Goal: Task Accomplishment & Management: Use online tool/utility

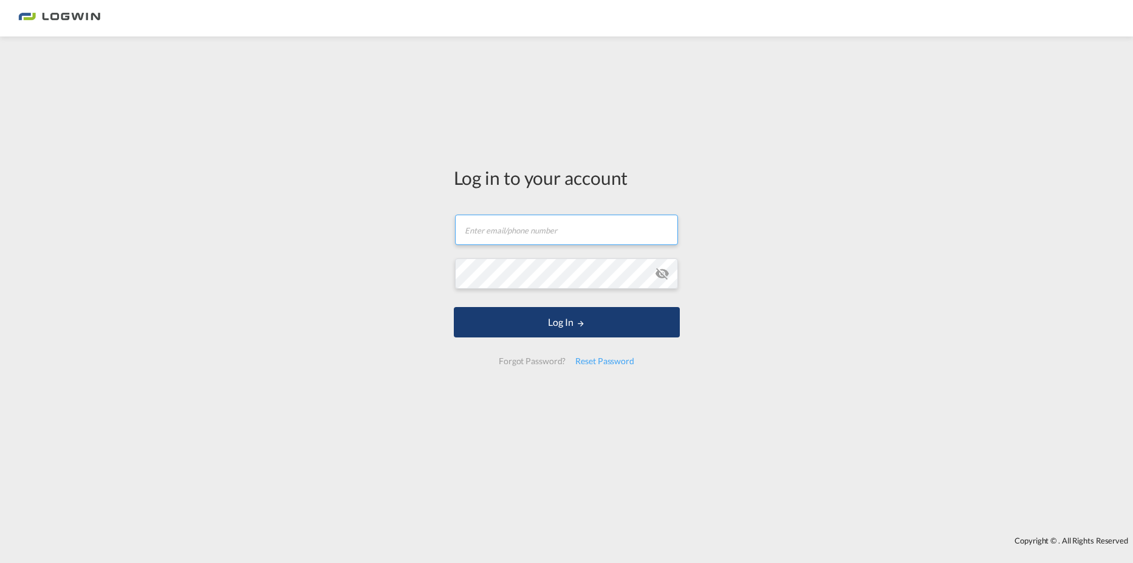
type input "[PERSON_NAME][EMAIL_ADDRESS][PERSON_NAME][DOMAIN_NAME]"
click at [614, 320] on button "Log In" at bounding box center [567, 322] width 226 height 30
